Goal: Task Accomplishment & Management: Use online tool/utility

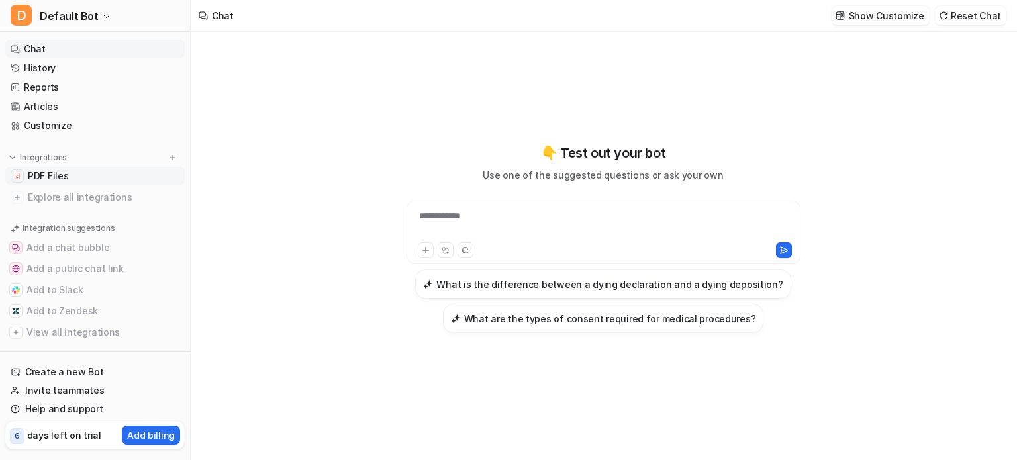
click at [58, 168] on link "PDF Files" at bounding box center [94, 176] width 179 height 19
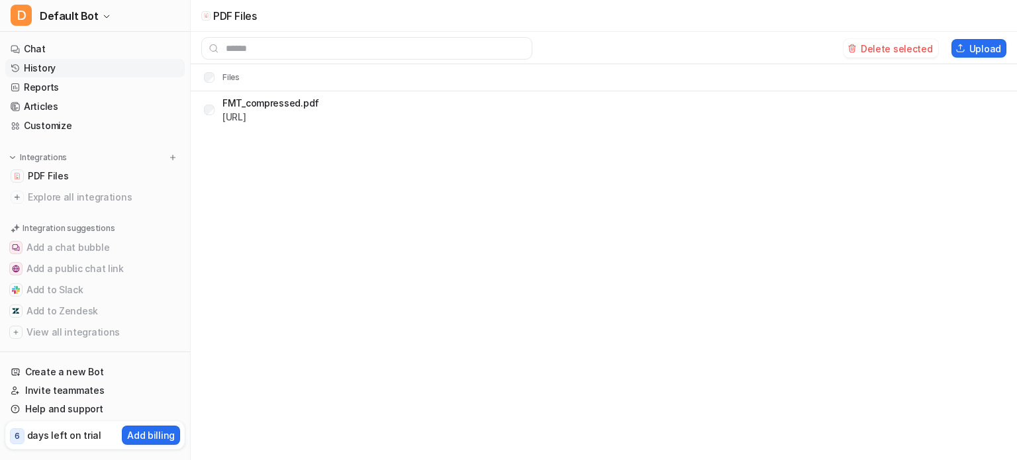
click at [42, 68] on link "History" at bounding box center [94, 68] width 179 height 19
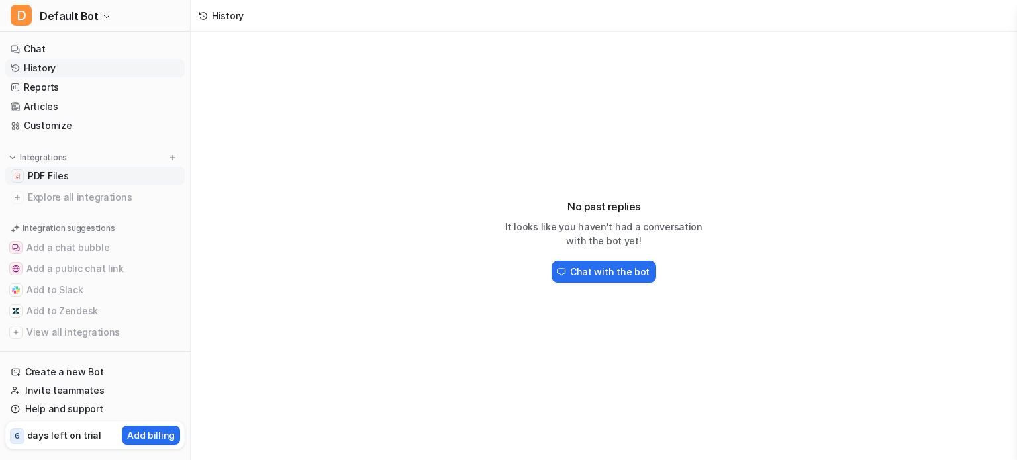
click at [75, 174] on link "PDF Files" at bounding box center [94, 176] width 179 height 19
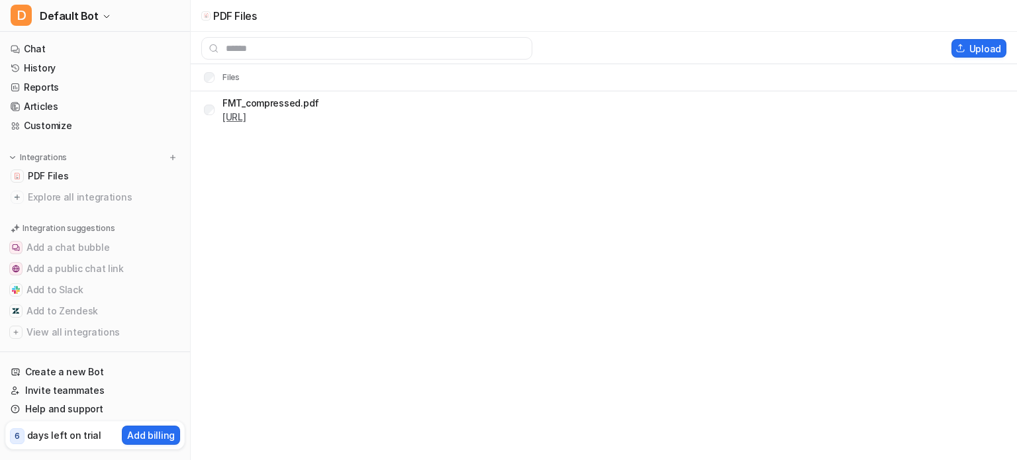
click at [246, 118] on link "[URL]" at bounding box center [235, 116] width 24 height 11
click at [208, 95] on td "FMT_compressed.pdf [URL]" at bounding box center [256, 110] width 126 height 32
click at [962, 49] on img at bounding box center [961, 48] width 10 height 9
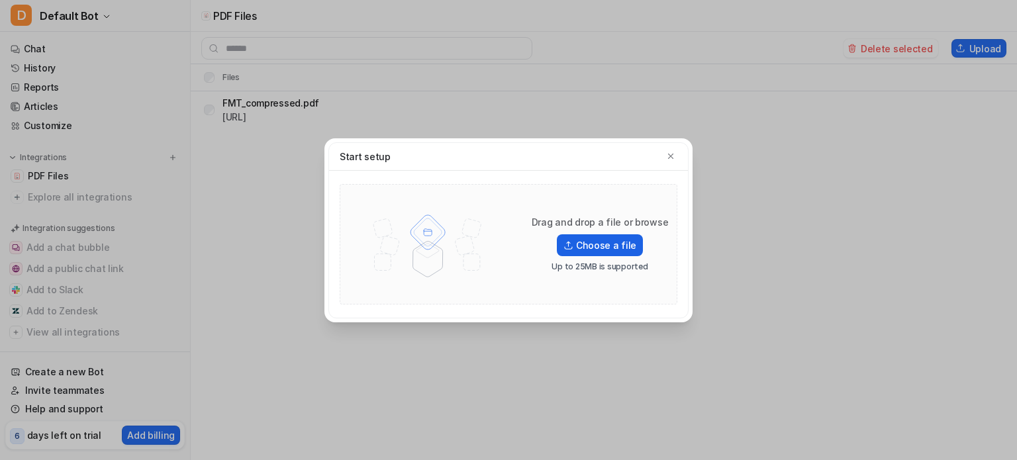
click at [593, 248] on label "Choose a file" at bounding box center [600, 245] width 86 height 22
click at [0, 0] on input "Choose a file" at bounding box center [0, 0] width 0 height 0
click at [316, 144] on div "Start setup Drag and drop a file or browse Choose a file Up to 25MB is supported" at bounding box center [508, 230] width 389 height 460
